Goal: Task Accomplishment & Management: Manage account settings

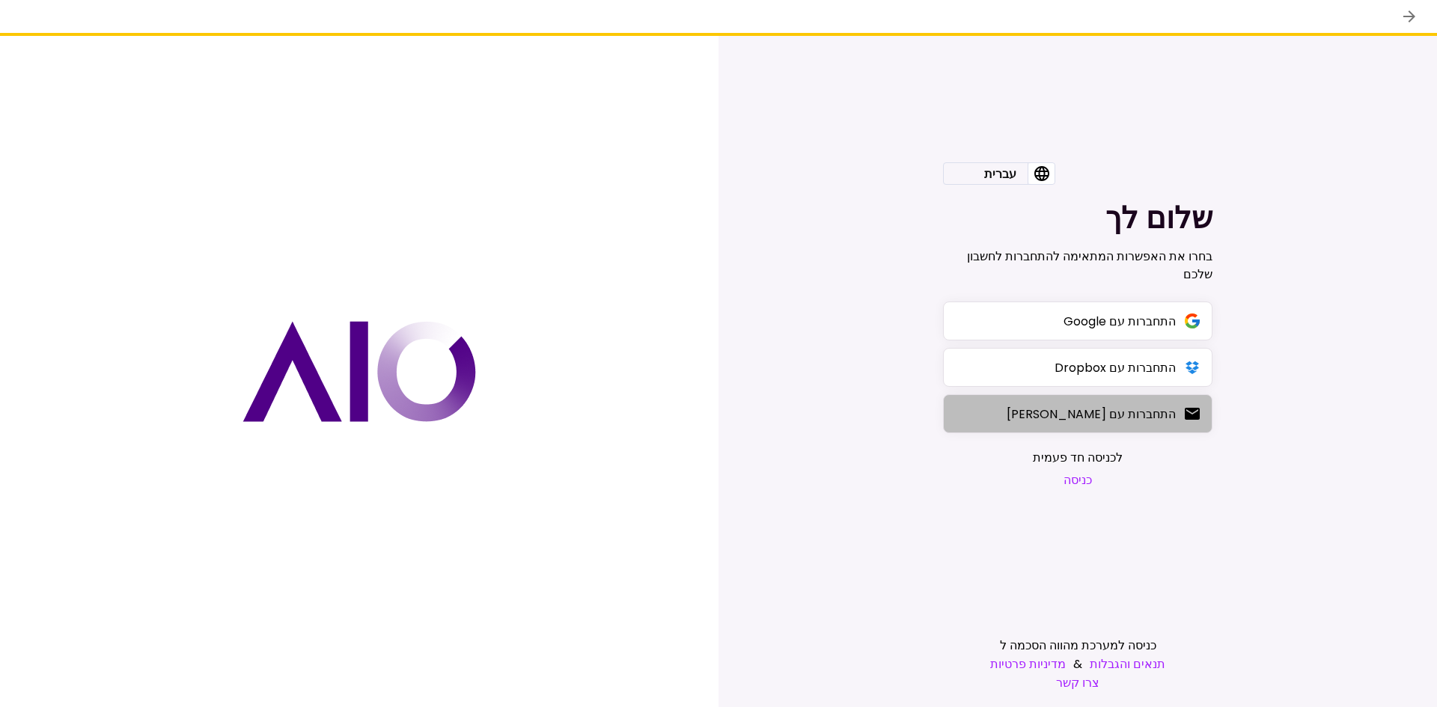
click at [1098, 424] on button "התחברות עם [PERSON_NAME]" at bounding box center [1077, 413] width 269 height 39
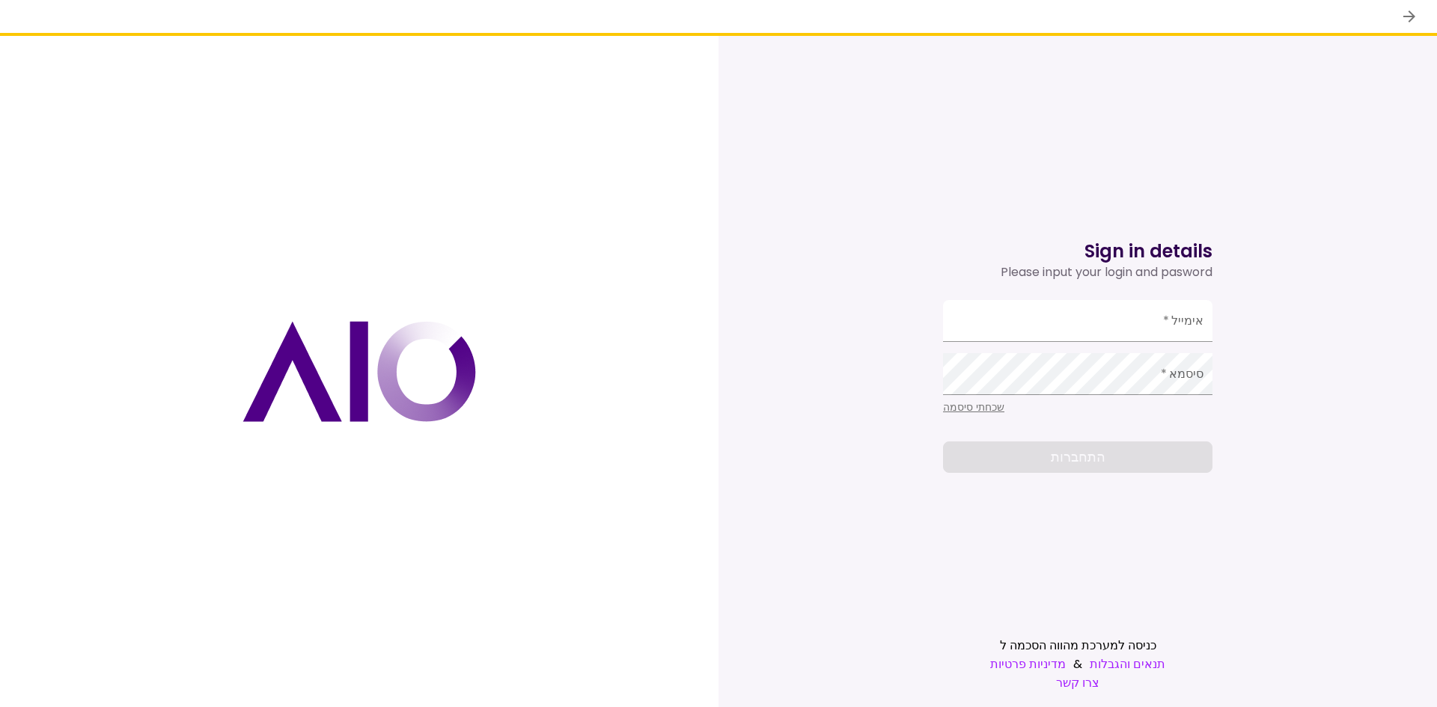
click at [1090, 687] on link "צרו קשר" at bounding box center [1077, 683] width 269 height 19
click at [1408, 11] on icon "back" at bounding box center [1409, 16] width 18 height 18
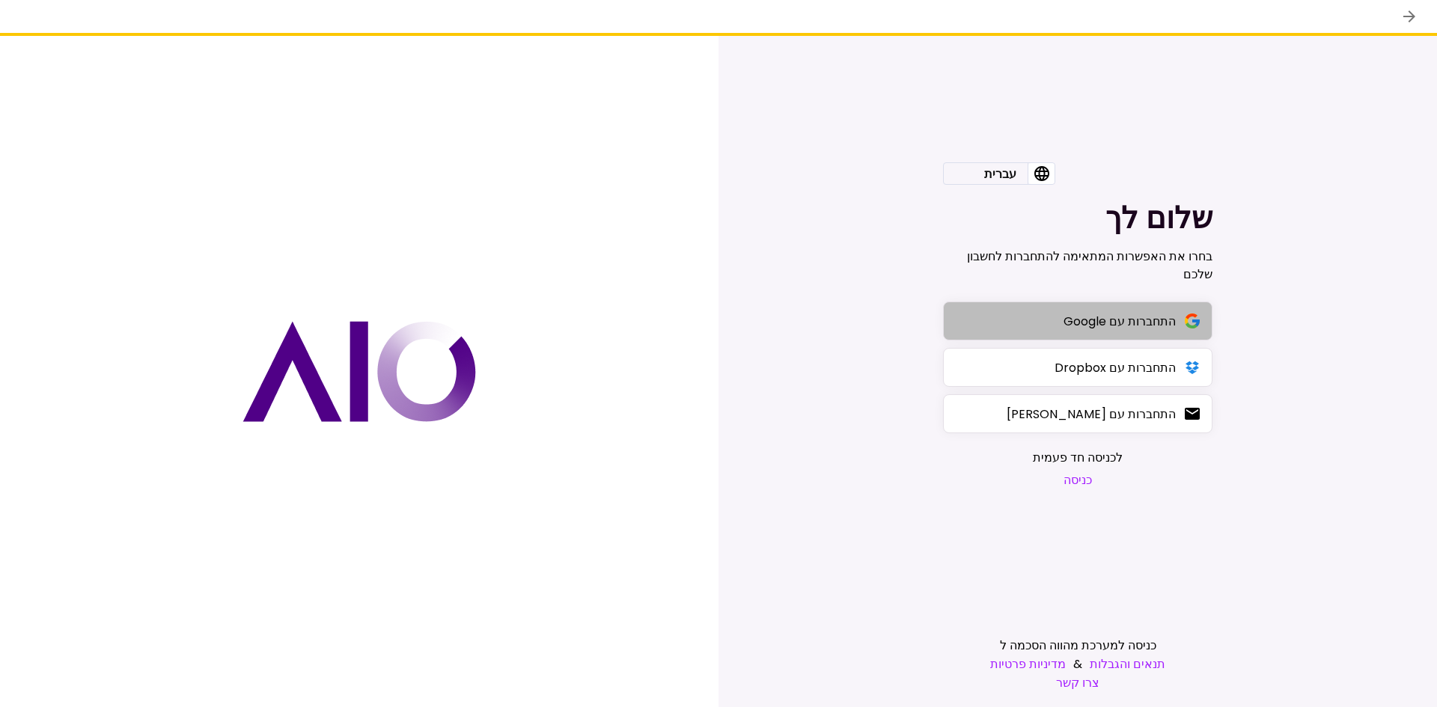
click at [1108, 326] on div "התחברות עם Google" at bounding box center [1119, 321] width 112 height 19
click at [1079, 483] on button "כניסה" at bounding box center [1078, 480] width 90 height 19
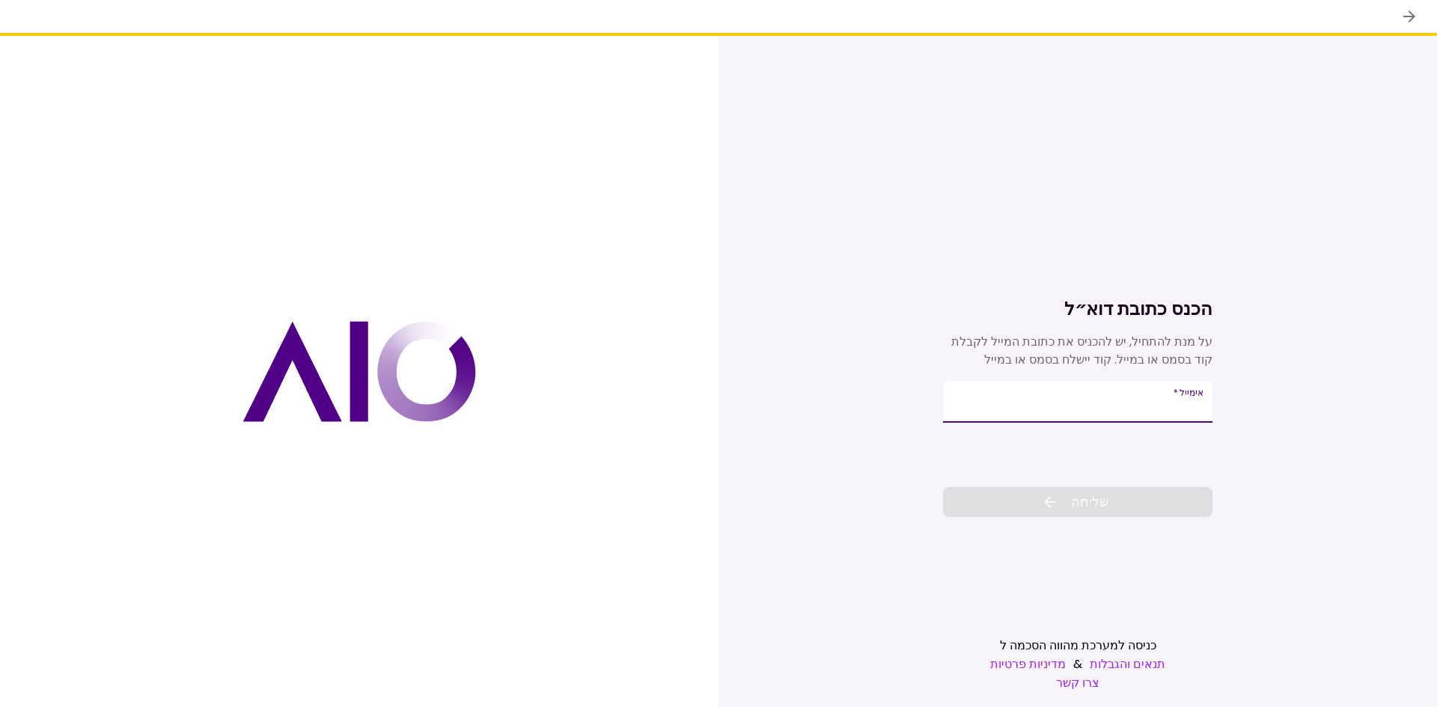
click at [1410, 19] on icon "back" at bounding box center [1409, 16] width 18 height 18
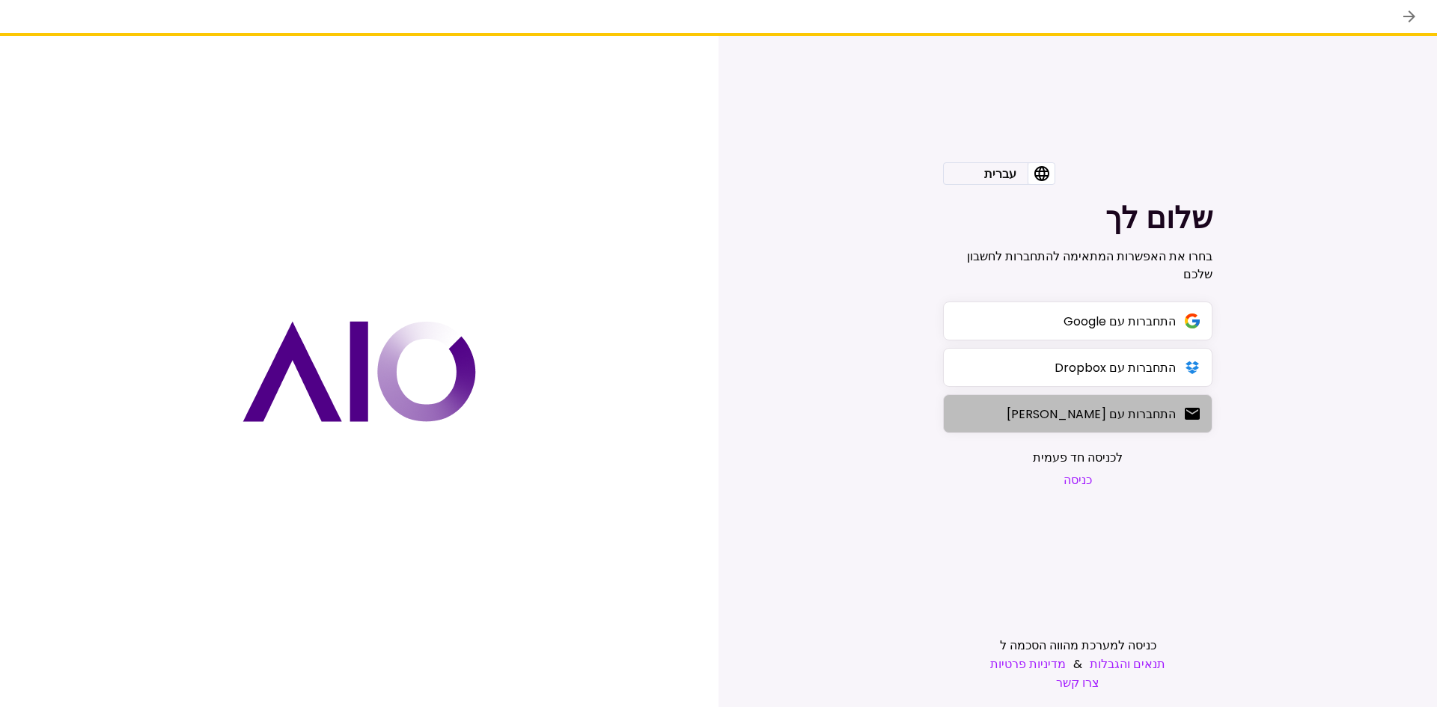
click at [1151, 409] on div "התחברות עם [PERSON_NAME]" at bounding box center [1091, 414] width 169 height 19
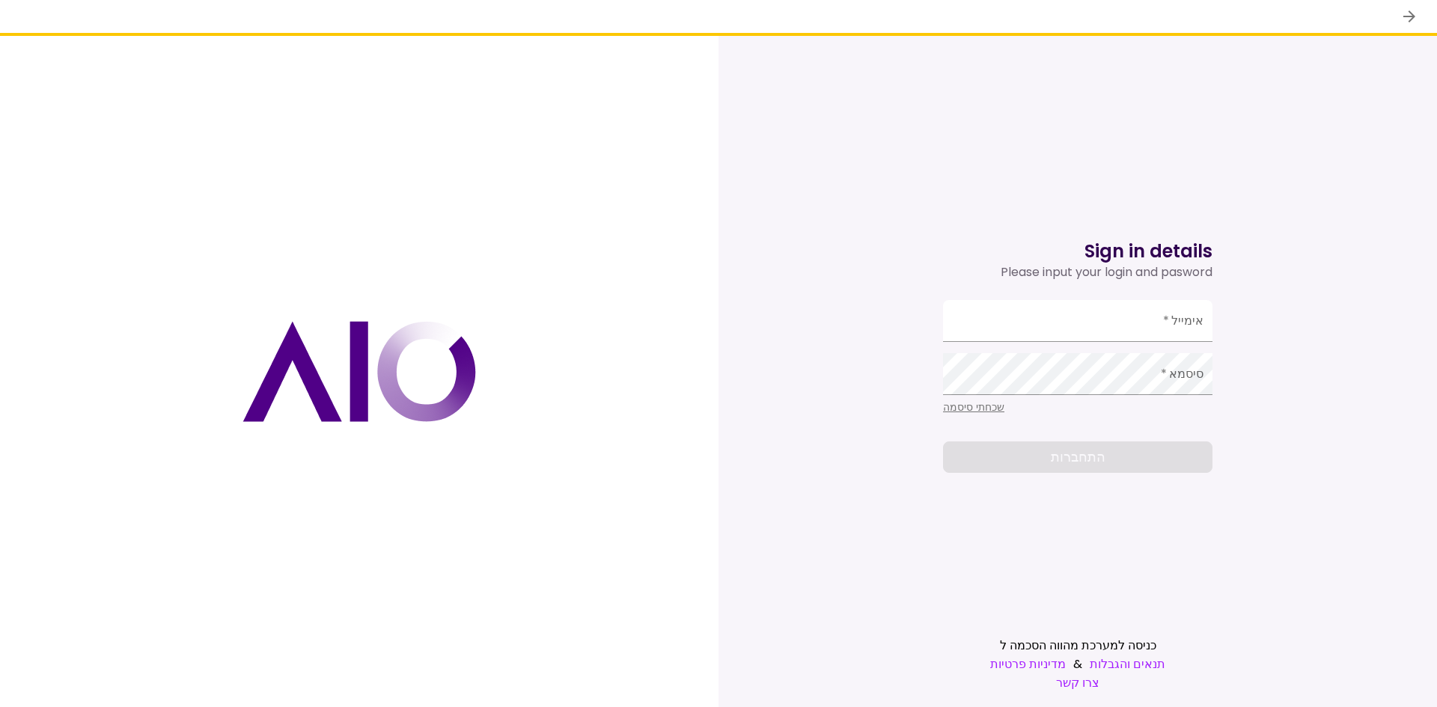
click at [1405, 16] on icon "back" at bounding box center [1409, 16] width 12 height 12
